Goal: Use online tool/utility: Use online tool/utility

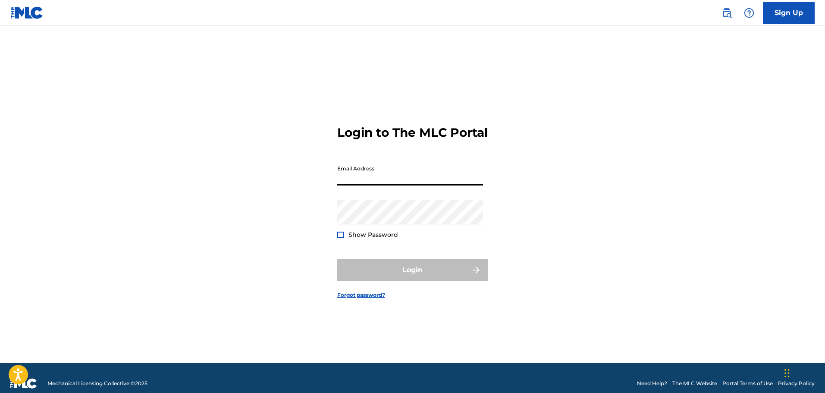
click at [435, 183] on input "Email Address" at bounding box center [410, 173] width 146 height 25
type input "[EMAIL_ADDRESS][DOMAIN_NAME]"
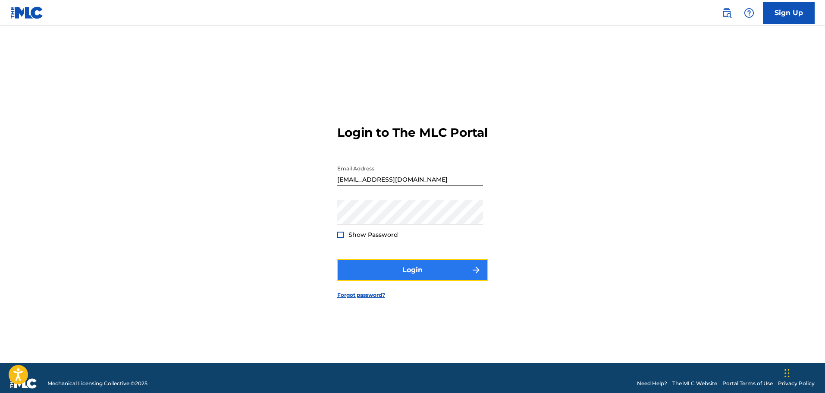
click at [371, 279] on button "Login" at bounding box center [412, 270] width 151 height 22
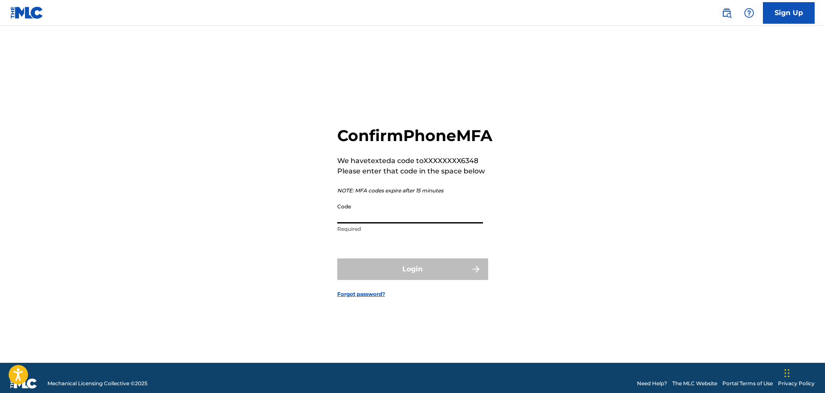
click at [386, 223] on input "Code" at bounding box center [410, 211] width 146 height 25
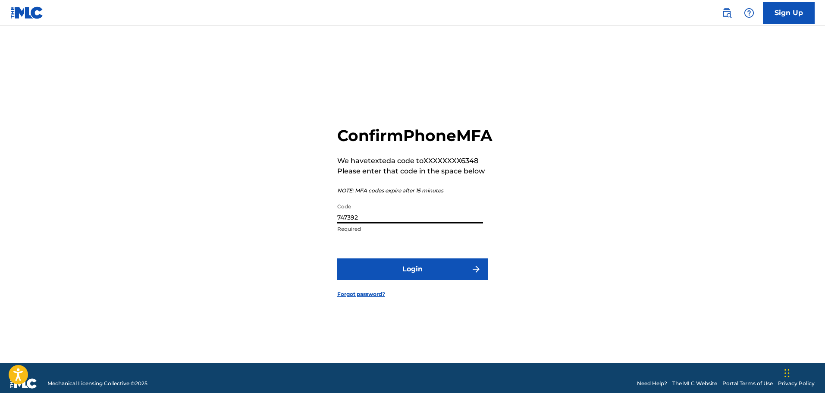
type input "747392"
click at [337, 258] on button "Login" at bounding box center [412, 269] width 151 height 22
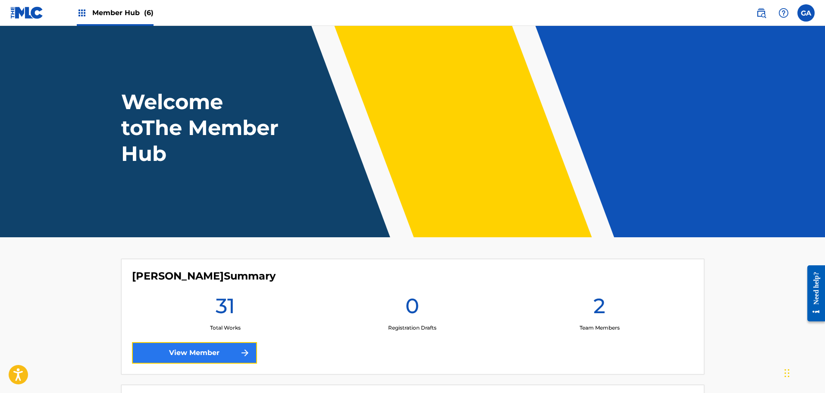
click at [219, 353] on link "View Member" at bounding box center [194, 353] width 125 height 22
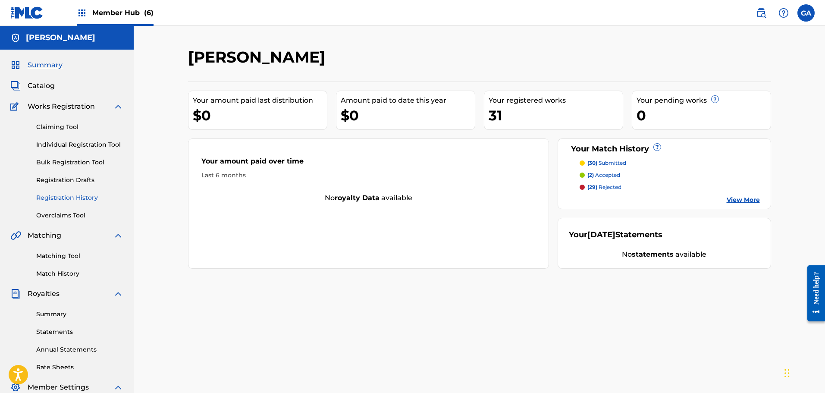
click at [75, 200] on link "Registration History" at bounding box center [79, 197] width 87 height 9
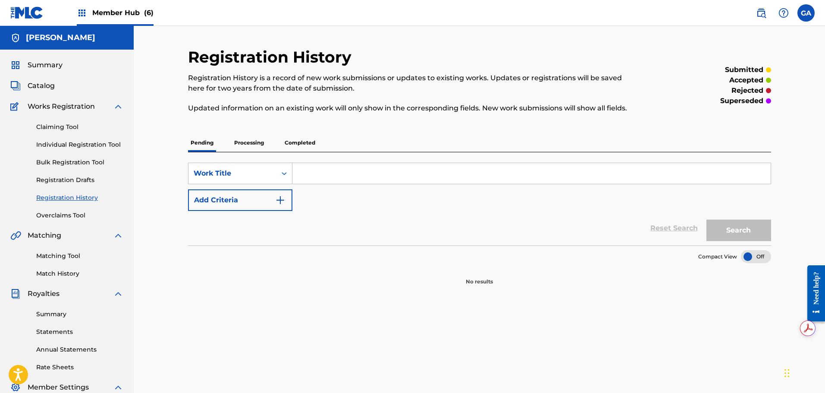
click at [260, 143] on p "Processing" at bounding box center [249, 143] width 35 height 18
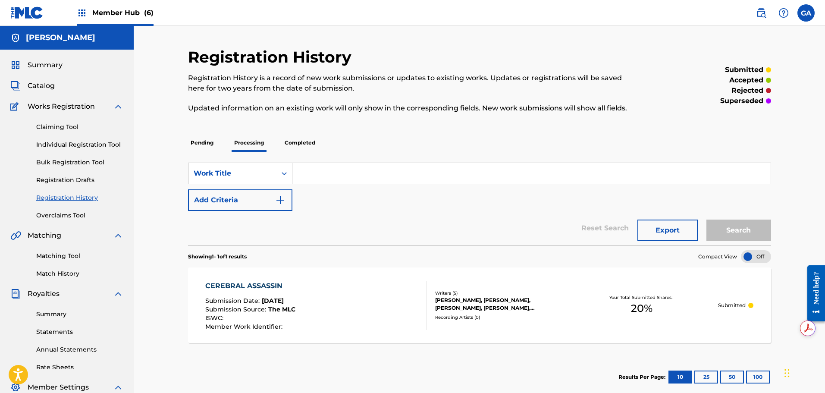
click at [300, 139] on p "Completed" at bounding box center [300, 143] width 36 height 18
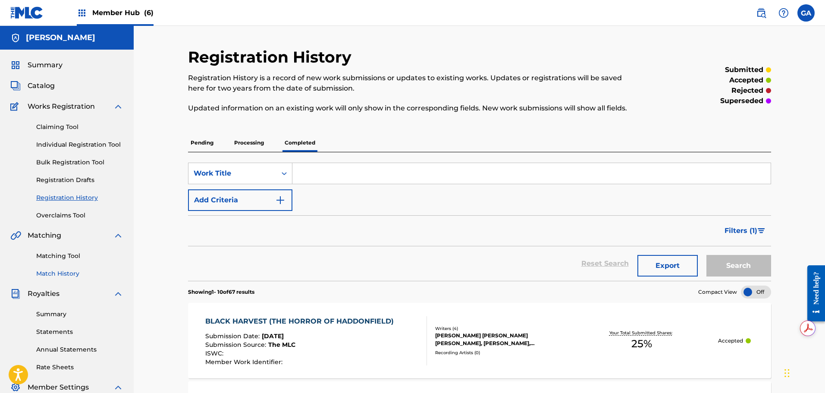
click at [73, 270] on link "Match History" at bounding box center [79, 273] width 87 height 9
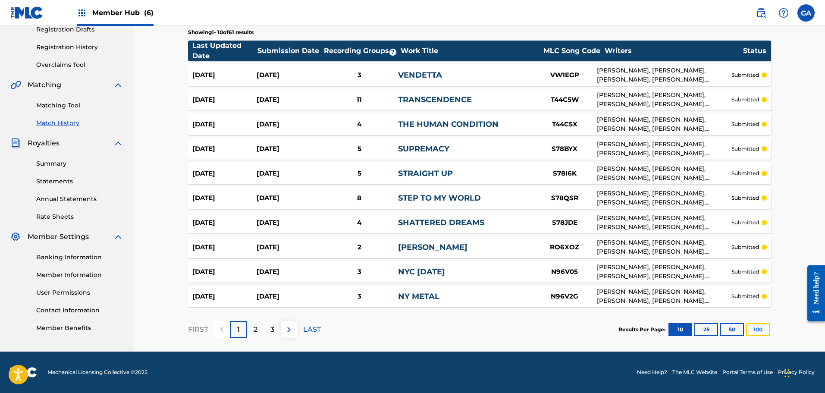
click at [760, 325] on button "100" at bounding box center [758, 329] width 24 height 13
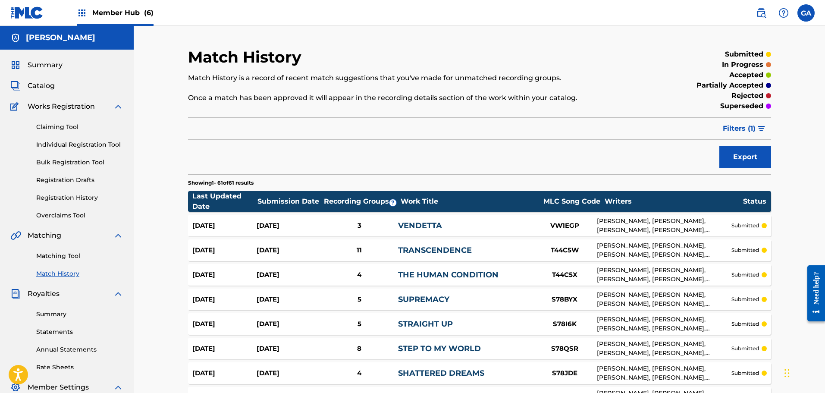
click at [103, 11] on span "Member Hub (6)" at bounding box center [122, 13] width 61 height 10
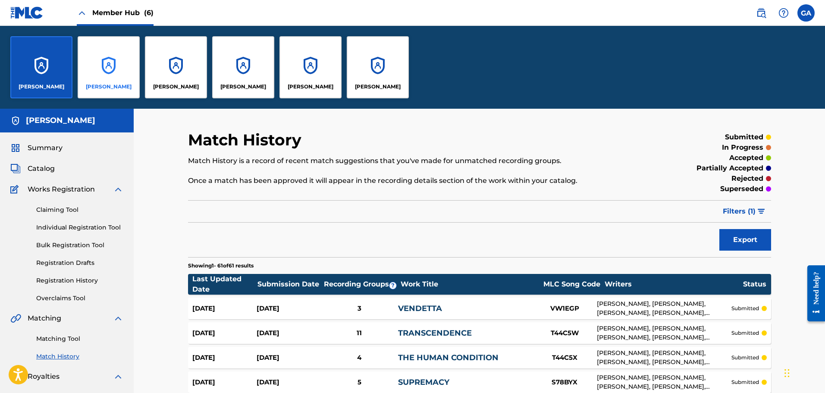
click at [119, 64] on div "[PERSON_NAME]" at bounding box center [109, 67] width 62 height 62
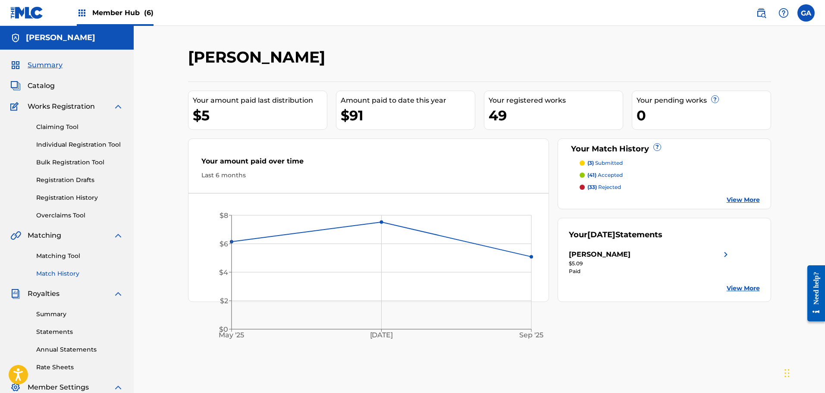
click at [62, 272] on link "Match History" at bounding box center [79, 273] width 87 height 9
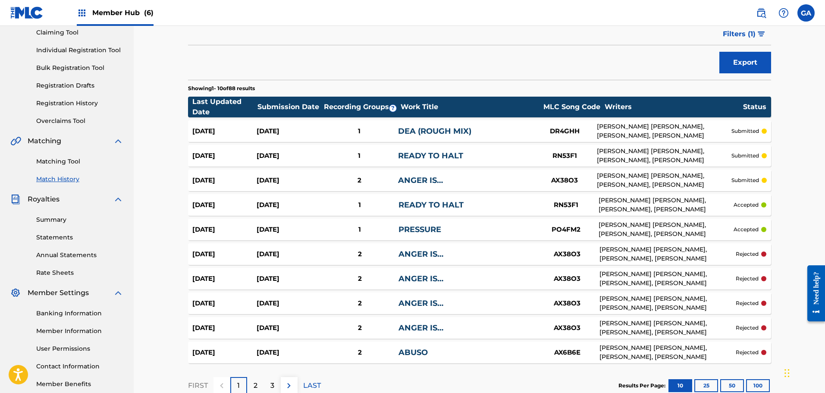
scroll to position [151, 0]
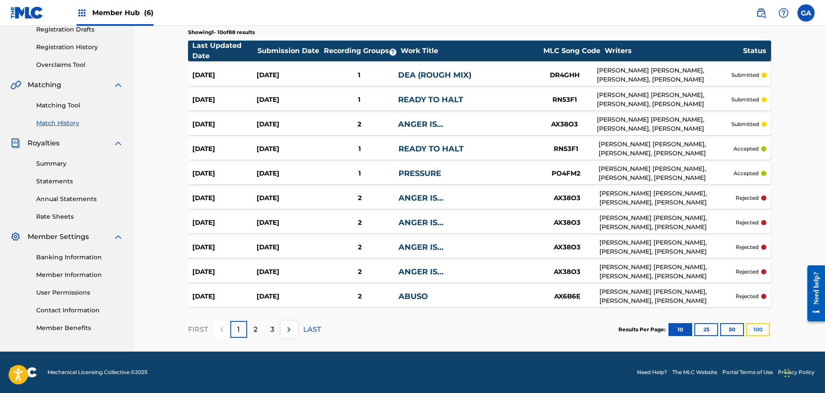
click at [762, 328] on button "100" at bounding box center [758, 329] width 24 height 13
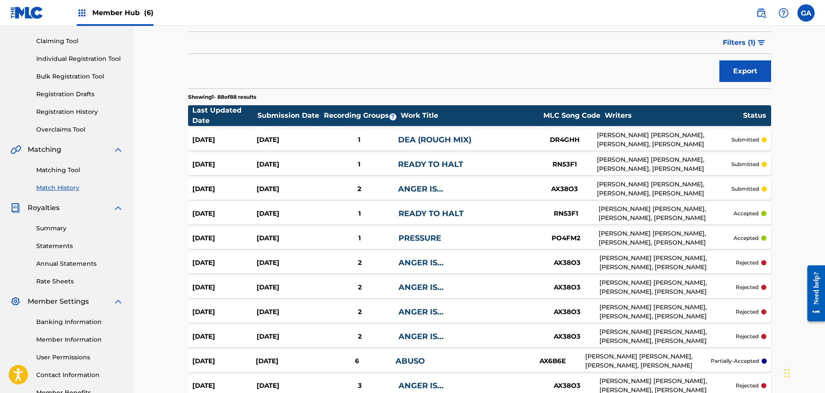
scroll to position [0, 0]
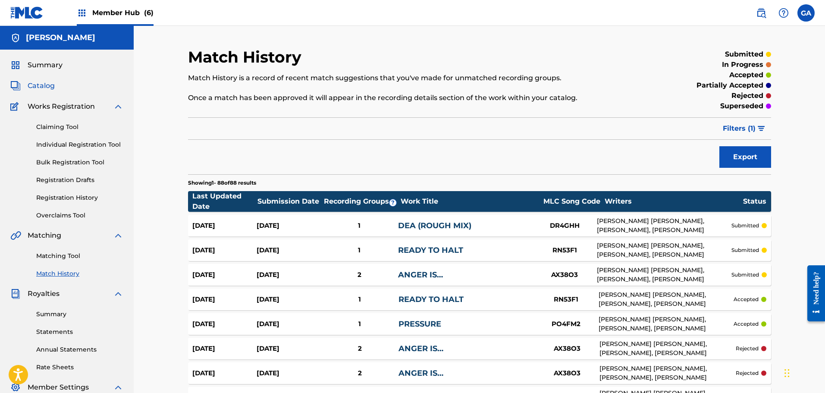
click at [40, 83] on span "Catalog" at bounding box center [41, 86] width 27 height 10
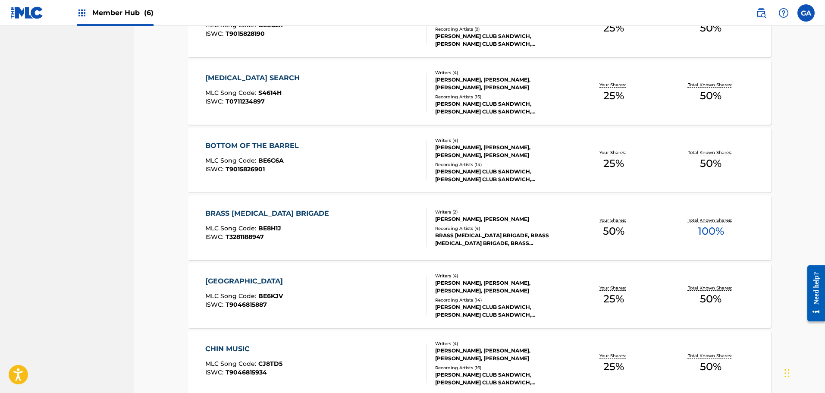
scroll to position [594, 0]
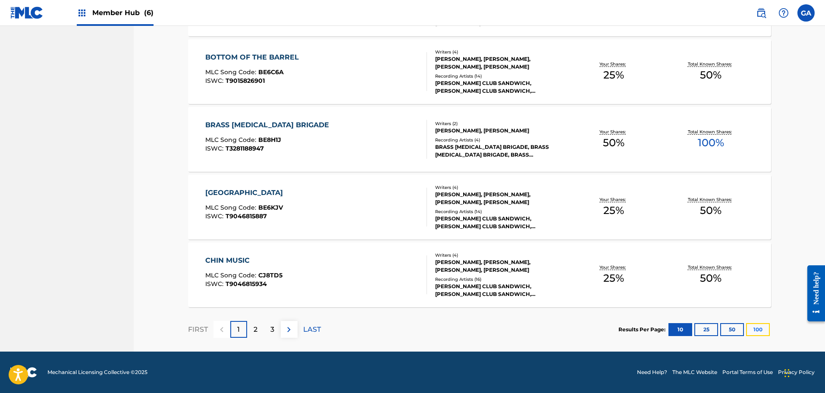
click at [764, 333] on button "100" at bounding box center [758, 329] width 24 height 13
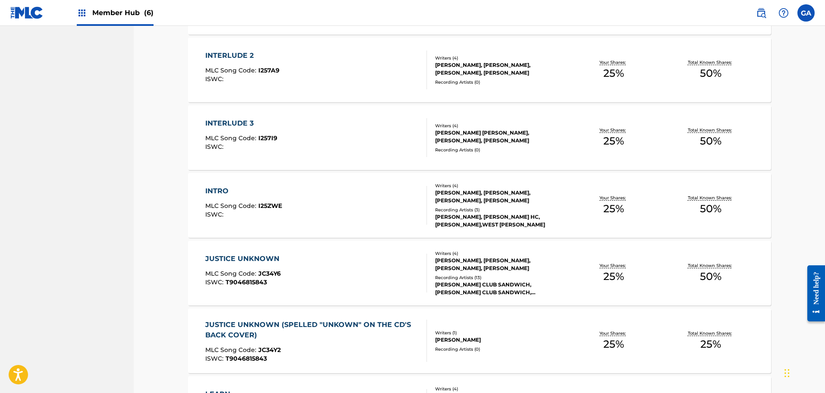
scroll to position [1328, 0]
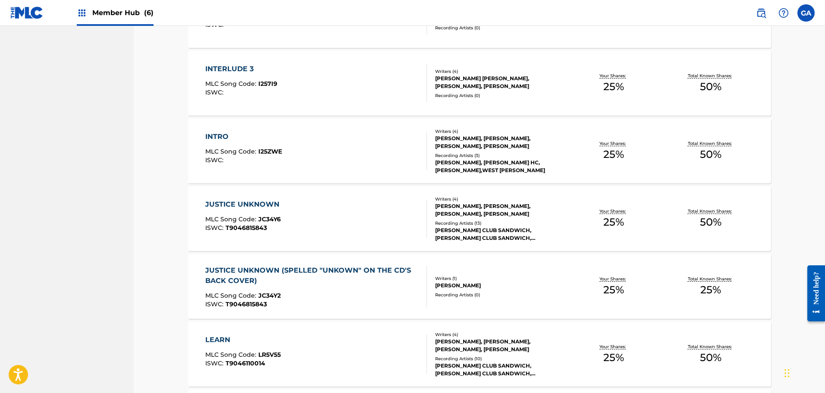
click at [522, 126] on div "INTRO MLC Song Code : I25ZWE ISWC : Writers ( 4 ) [PERSON_NAME], [PERSON_NAME],…" at bounding box center [479, 151] width 583 height 65
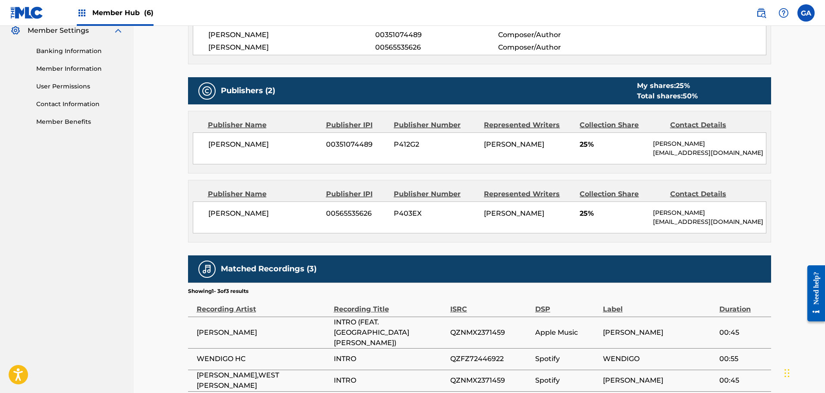
scroll to position [421, 0]
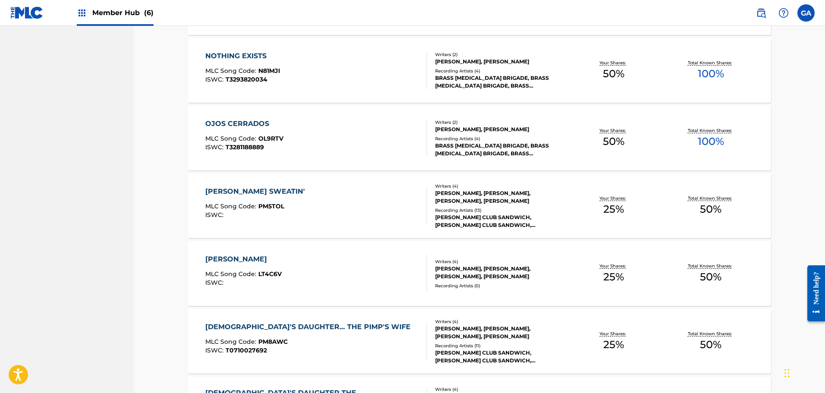
scroll to position [2061, 0]
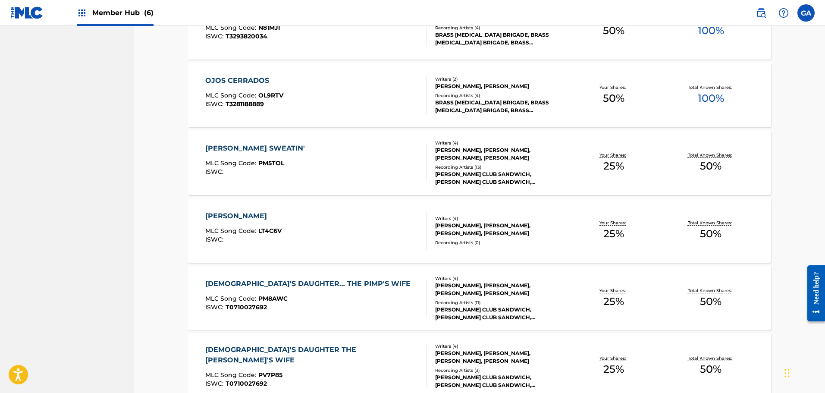
click at [509, 233] on div "[PERSON_NAME], [PERSON_NAME], [PERSON_NAME], [PERSON_NAME]" at bounding box center [500, 230] width 130 height 16
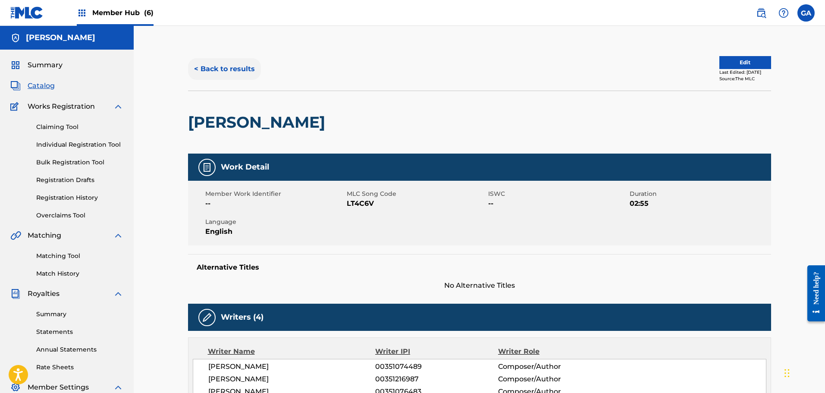
click at [211, 64] on button "< Back to results" at bounding box center [224, 69] width 73 height 22
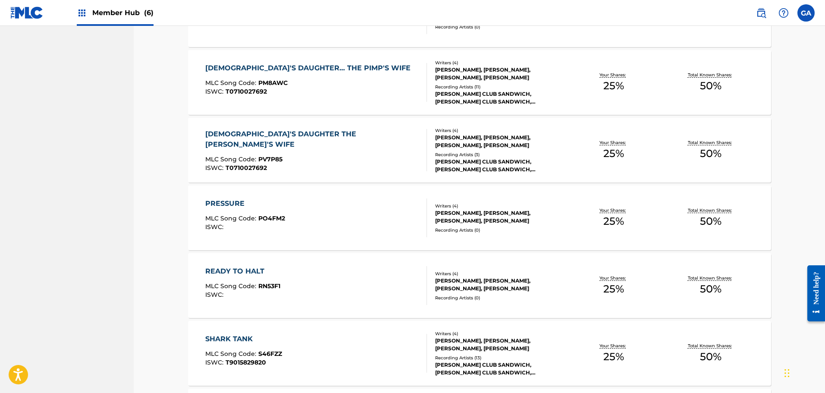
scroll to position [2320, 0]
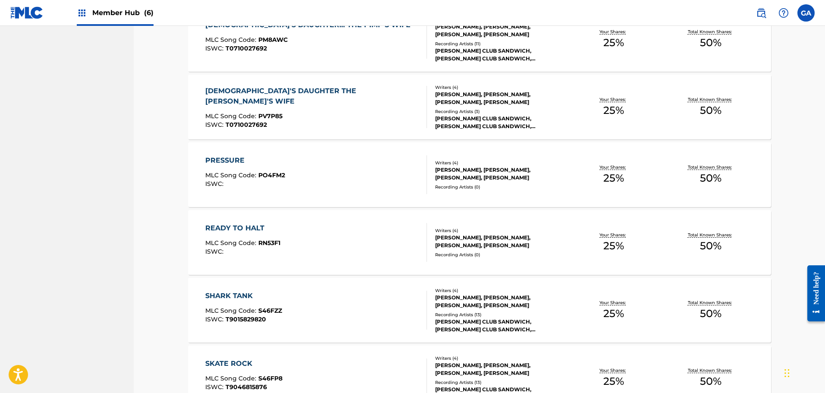
click at [486, 176] on div "[PERSON_NAME], [PERSON_NAME], [PERSON_NAME], [PERSON_NAME]" at bounding box center [500, 174] width 130 height 16
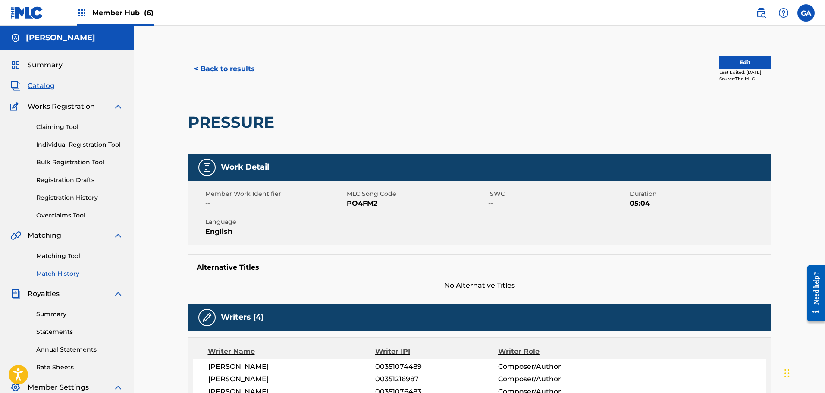
click at [57, 270] on link "Match History" at bounding box center [79, 273] width 87 height 9
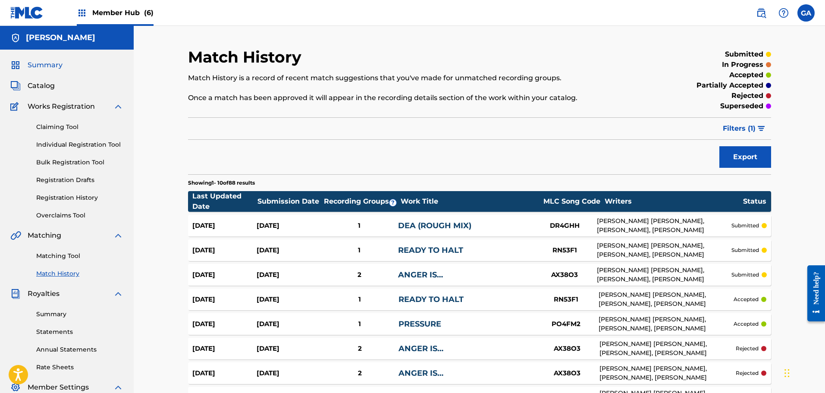
click at [32, 63] on span "Summary" at bounding box center [45, 65] width 35 height 10
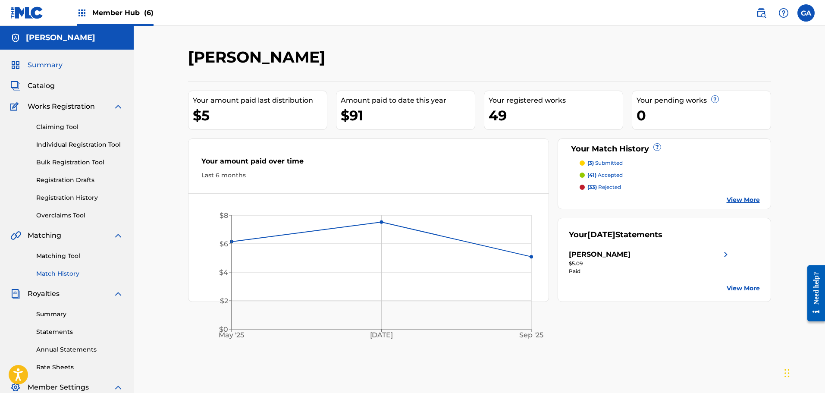
click at [53, 274] on link "Match History" at bounding box center [79, 273] width 87 height 9
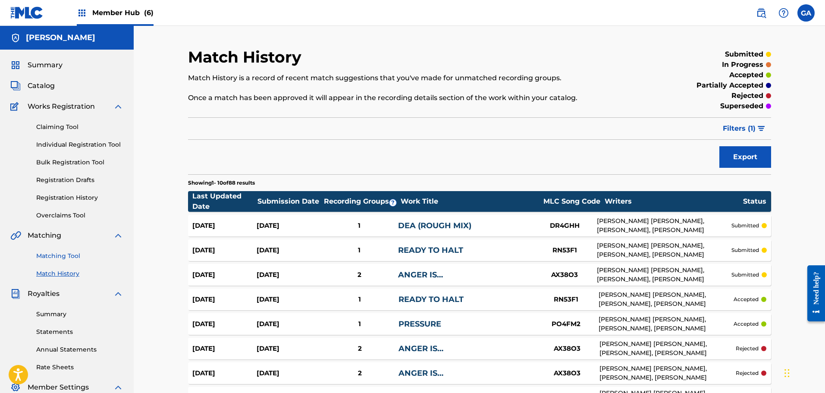
click at [55, 256] on link "Matching Tool" at bounding box center [79, 255] width 87 height 9
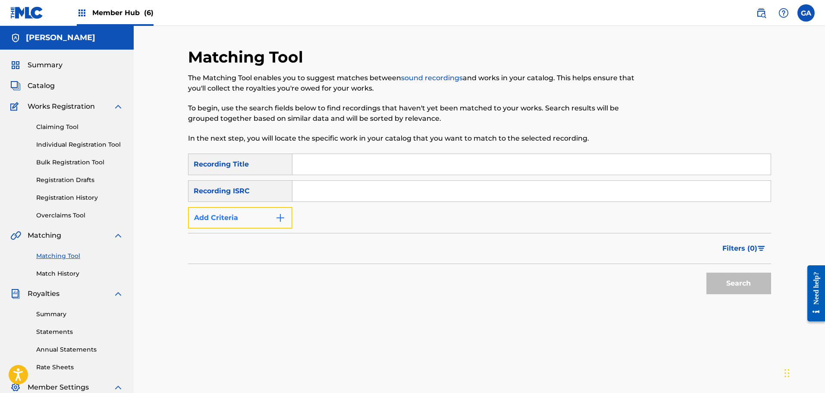
click at [228, 211] on button "Add Criteria" at bounding box center [240, 218] width 104 height 22
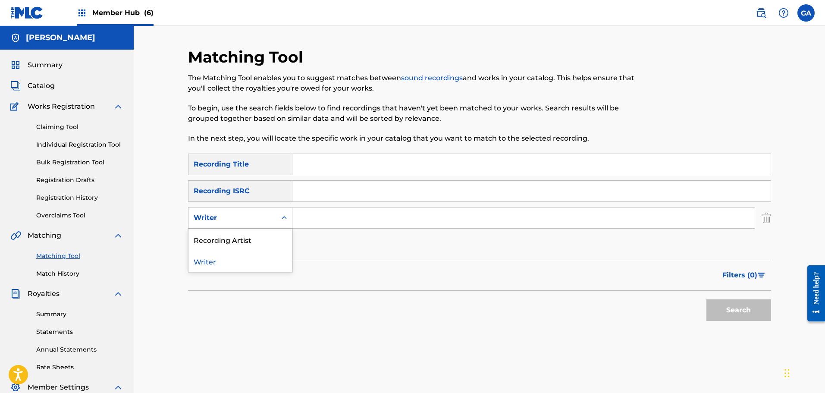
click at [229, 221] on div "Writer" at bounding box center [233, 218] width 78 height 10
click at [227, 241] on div "Recording Artist" at bounding box center [241, 240] width 104 height 22
click at [321, 209] on input "Search Form" at bounding box center [523, 217] width 462 height 21
type input "v"
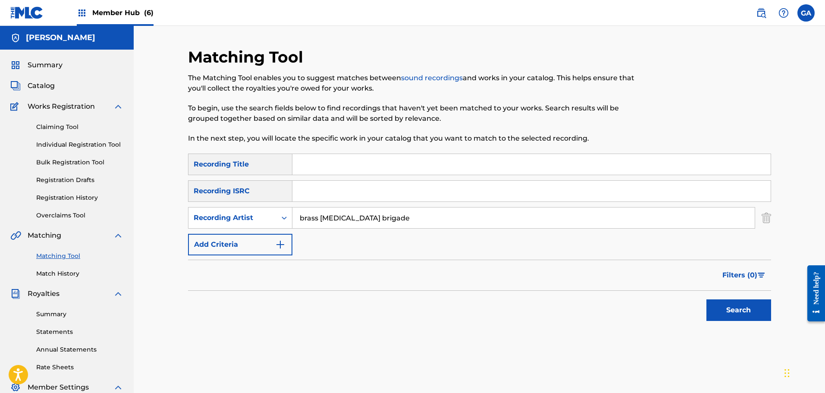
type input "brass [MEDICAL_DATA] brigade"
click at [707, 299] on button "Search" at bounding box center [739, 310] width 65 height 22
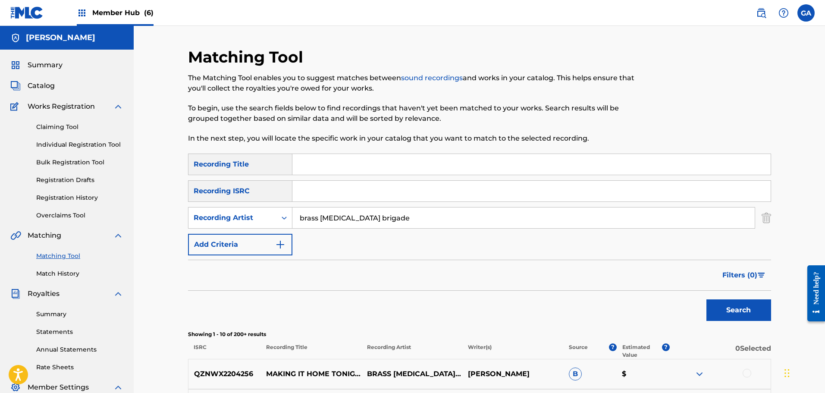
click at [107, 12] on span "Member Hub (6)" at bounding box center [122, 13] width 61 height 10
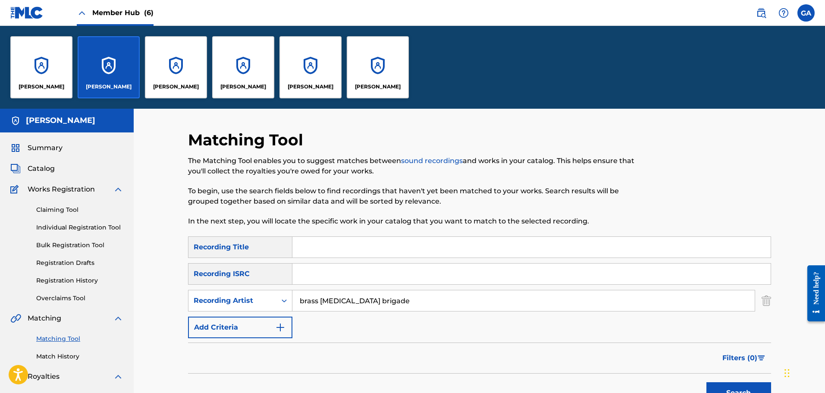
click at [92, 67] on div "[PERSON_NAME]" at bounding box center [109, 67] width 62 height 62
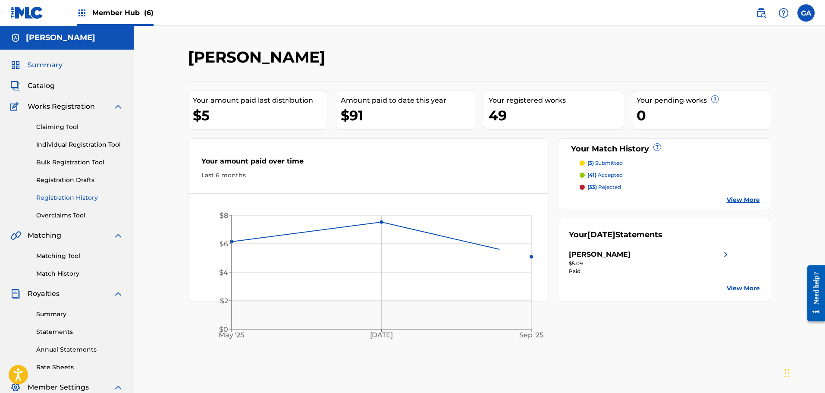
click at [68, 199] on link "Registration History" at bounding box center [79, 197] width 87 height 9
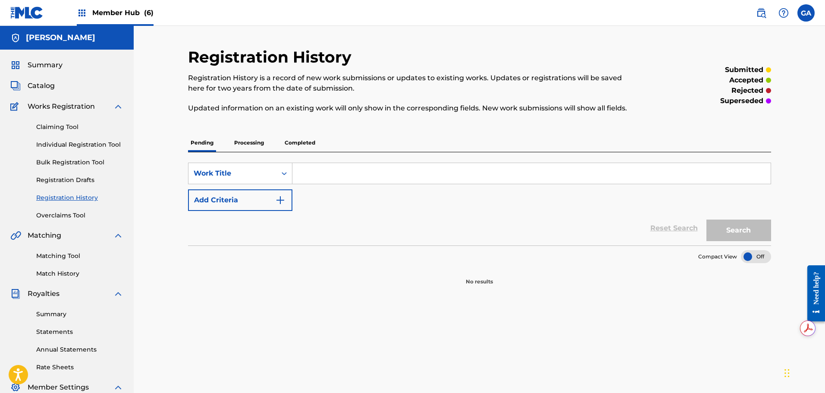
click at [250, 148] on p "Processing" at bounding box center [249, 143] width 35 height 18
click at [303, 140] on p "Completed" at bounding box center [300, 143] width 36 height 18
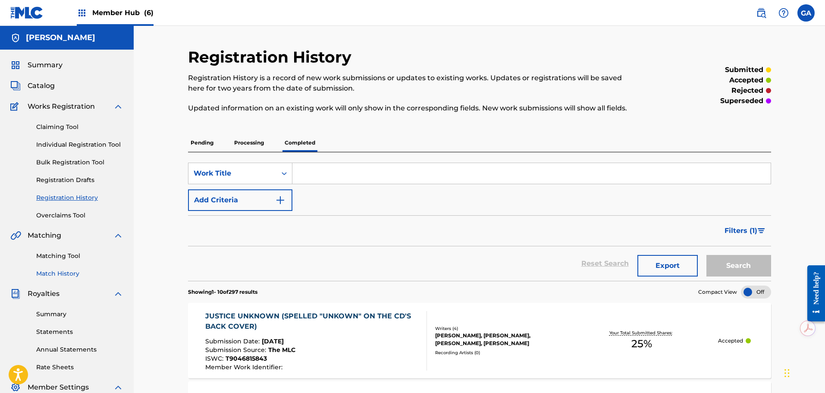
click at [69, 273] on link "Match History" at bounding box center [79, 273] width 87 height 9
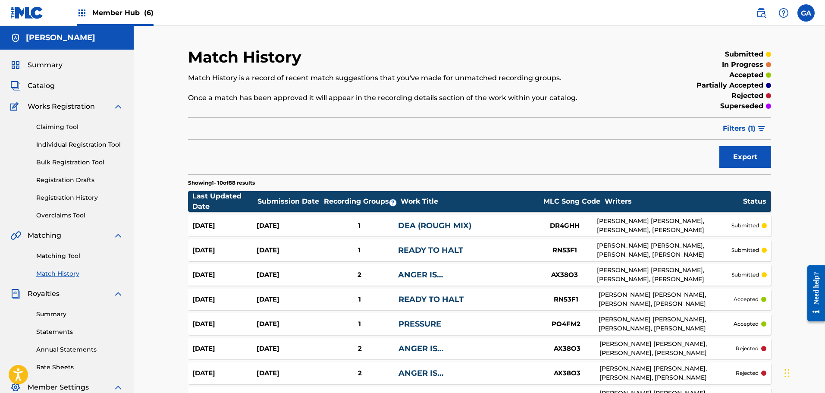
click at [33, 11] on img at bounding box center [26, 12] width 33 height 13
